Goal: Check status: Check status

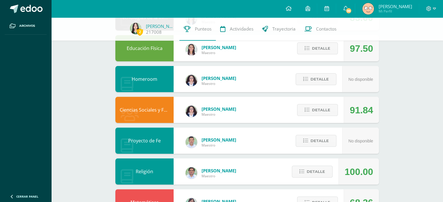
scroll to position [108, 0]
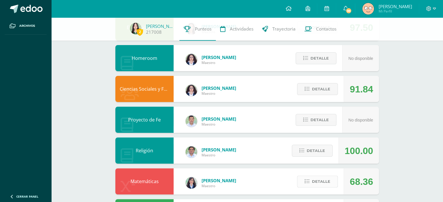
click at [329, 181] on span "Detalle" at bounding box center [321, 182] width 18 height 11
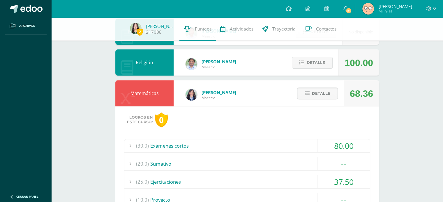
scroll to position [200, 0]
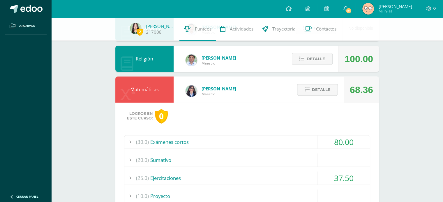
click at [309, 147] on div "(30.0) Exámenes cortos" at bounding box center [247, 142] width 246 height 13
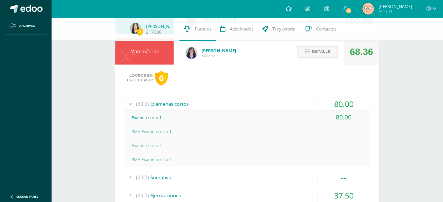
scroll to position [238, 0]
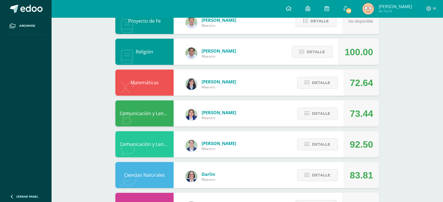
scroll to position [210, 0]
click at [317, 82] on span "Detalle" at bounding box center [321, 82] width 18 height 11
